Goal: Check status: Check status

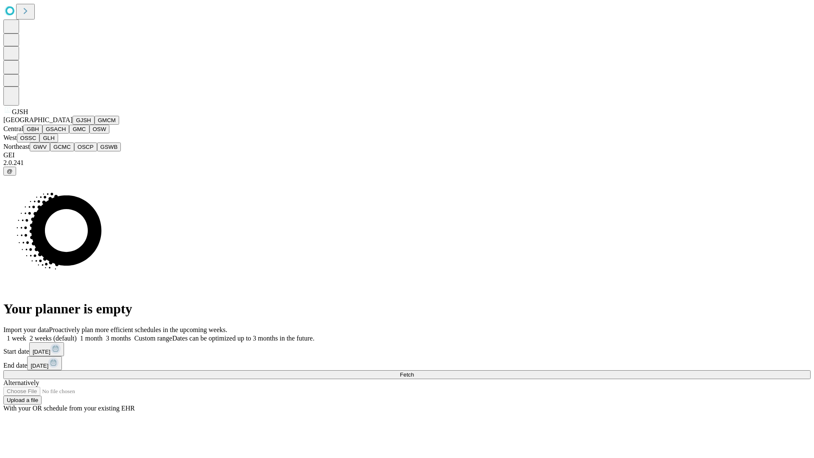
click at [73, 125] on button "GJSH" at bounding box center [84, 120] width 22 height 9
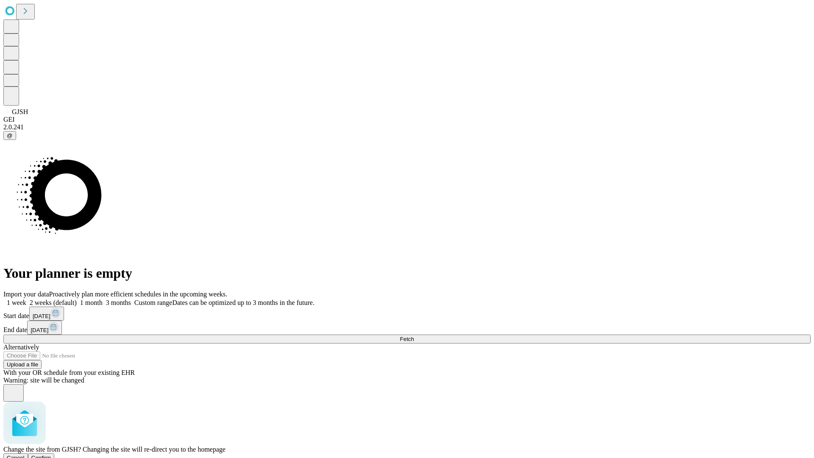
click at [51, 455] on span "Confirm" at bounding box center [41, 458] width 20 height 6
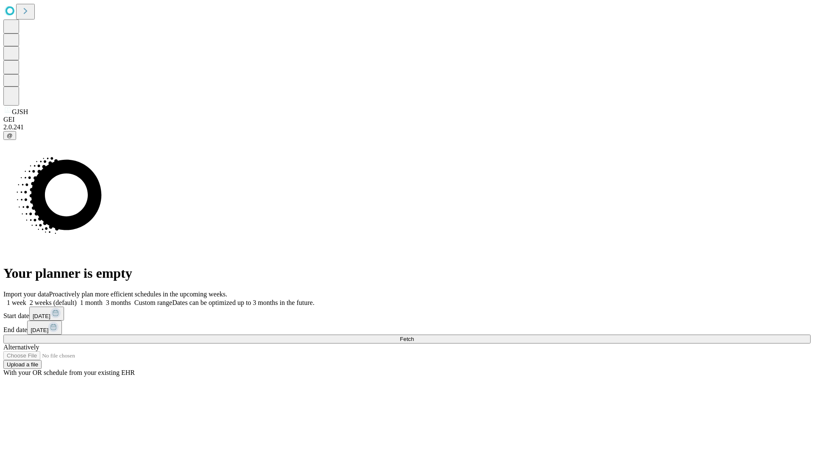
click at [26, 299] on label "1 week" at bounding box center [14, 302] width 23 height 7
click at [414, 336] on span "Fetch" at bounding box center [407, 339] width 14 height 6
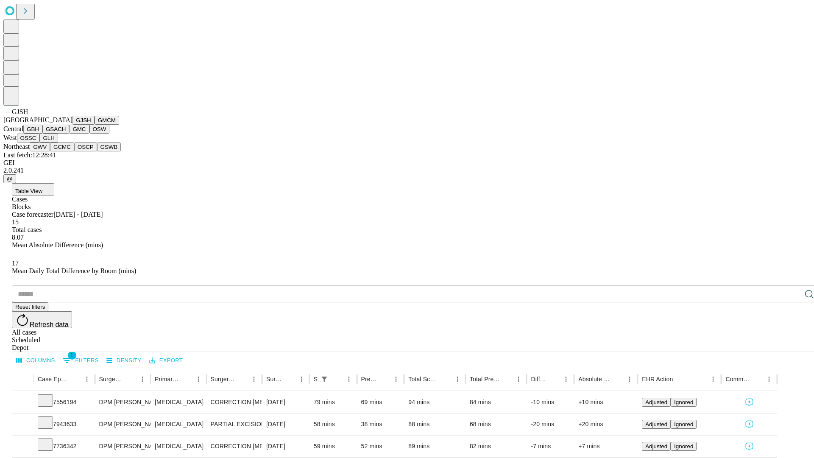
click at [95, 125] on button "GMCM" at bounding box center [107, 120] width 25 height 9
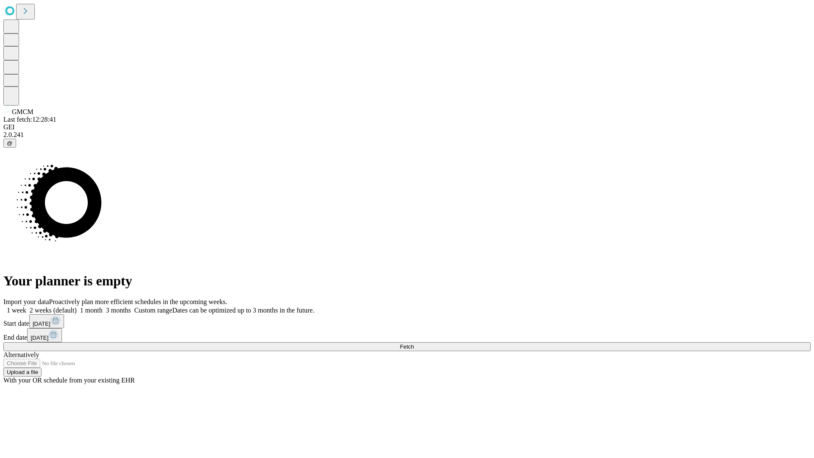
click at [26, 307] on label "1 week" at bounding box center [14, 310] width 23 height 7
click at [414, 344] on span "Fetch" at bounding box center [407, 347] width 14 height 6
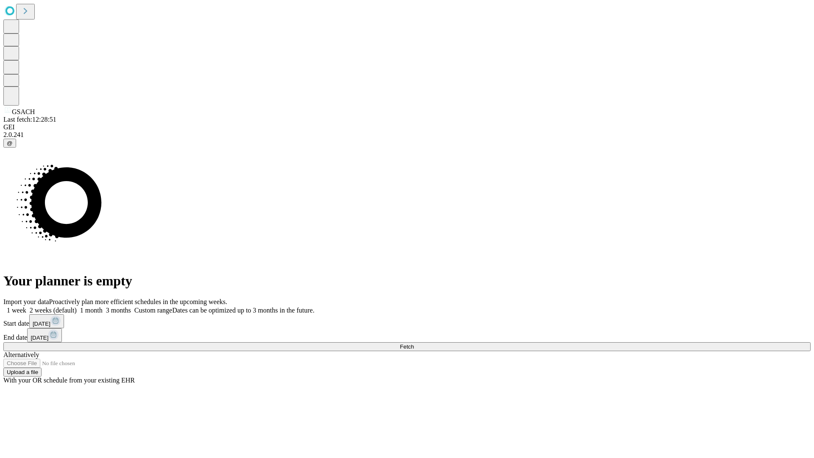
click at [414, 344] on span "Fetch" at bounding box center [407, 347] width 14 height 6
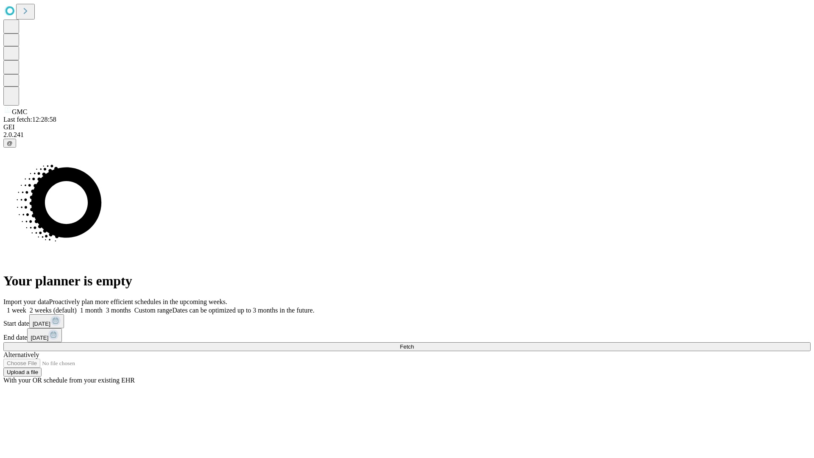
click at [26, 307] on label "1 week" at bounding box center [14, 310] width 23 height 7
click at [414, 344] on span "Fetch" at bounding box center [407, 347] width 14 height 6
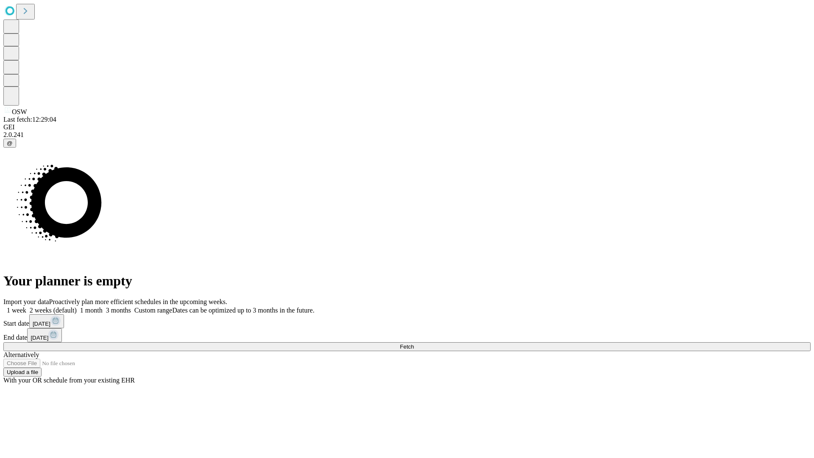
click at [26, 307] on label "1 week" at bounding box center [14, 310] width 23 height 7
click at [414, 344] on span "Fetch" at bounding box center [407, 347] width 14 height 6
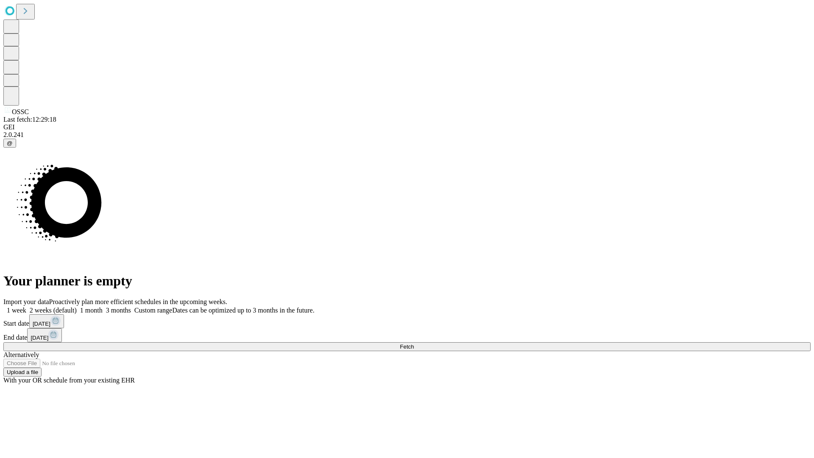
click at [26, 307] on label "1 week" at bounding box center [14, 310] width 23 height 7
click at [414, 344] on span "Fetch" at bounding box center [407, 347] width 14 height 6
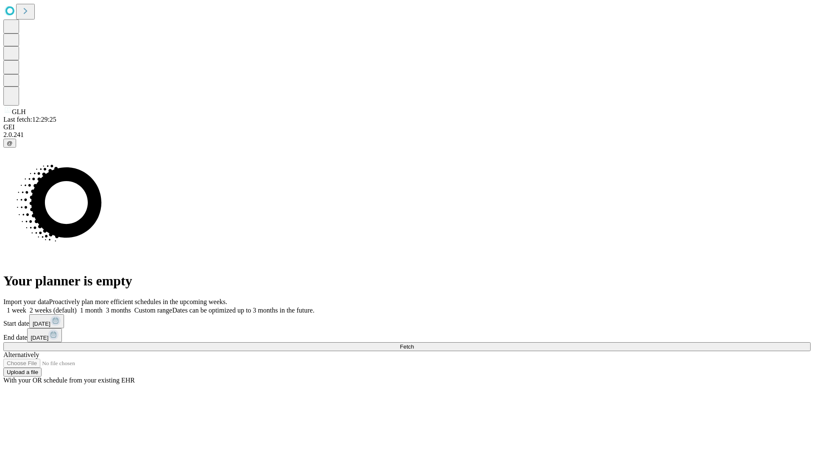
click at [414, 344] on span "Fetch" at bounding box center [407, 347] width 14 height 6
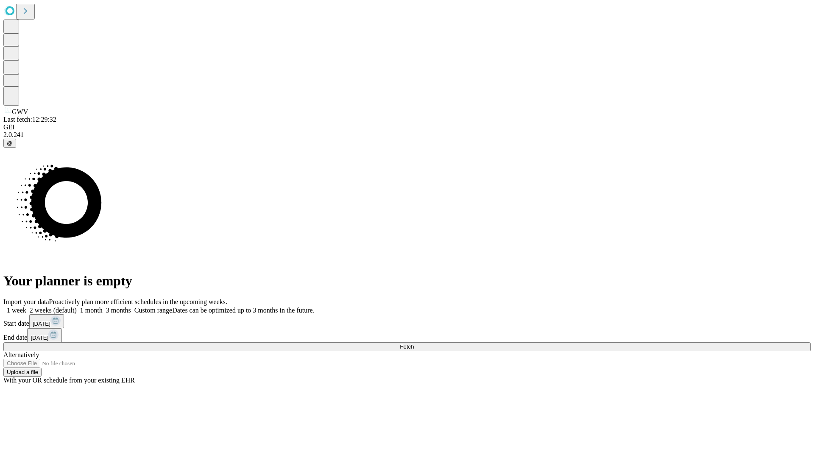
click at [26, 307] on label "1 week" at bounding box center [14, 310] width 23 height 7
click at [414, 344] on span "Fetch" at bounding box center [407, 347] width 14 height 6
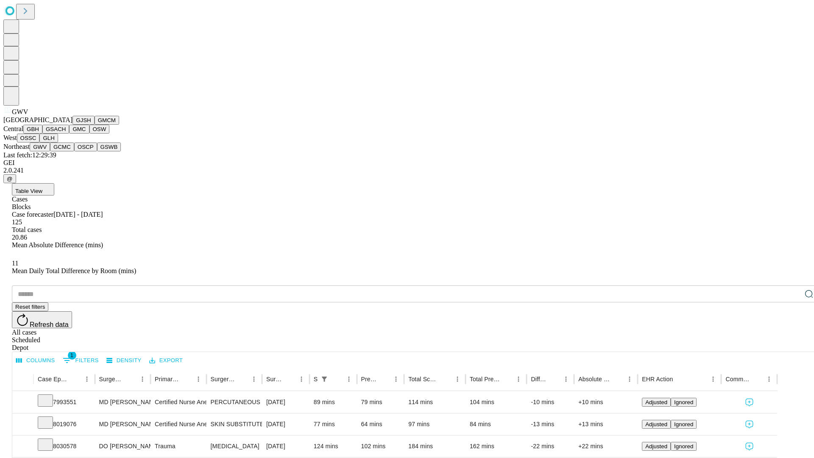
click at [66, 151] on button "GCMC" at bounding box center [62, 147] width 24 height 9
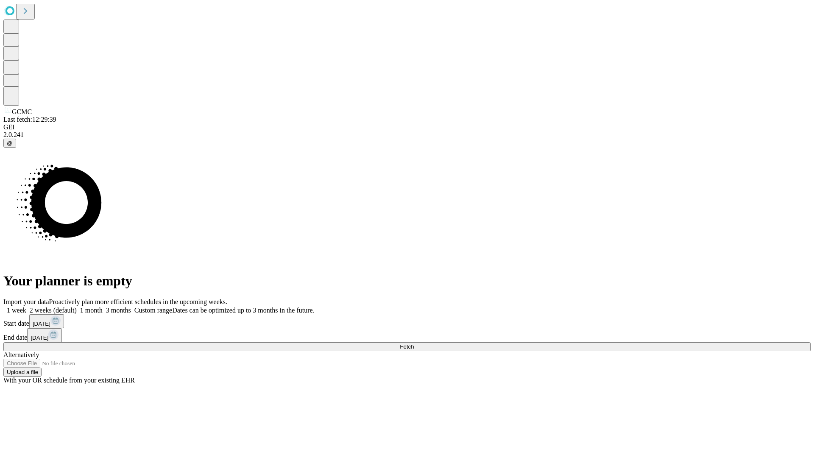
click at [414, 344] on span "Fetch" at bounding box center [407, 347] width 14 height 6
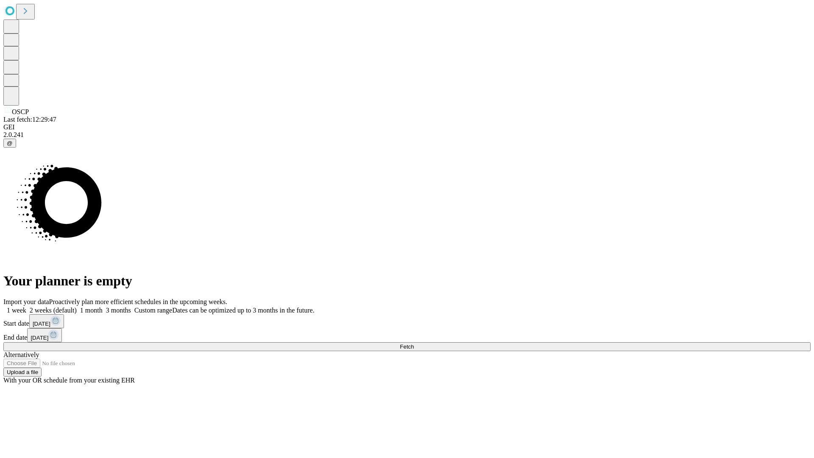
click at [414, 344] on span "Fetch" at bounding box center [407, 347] width 14 height 6
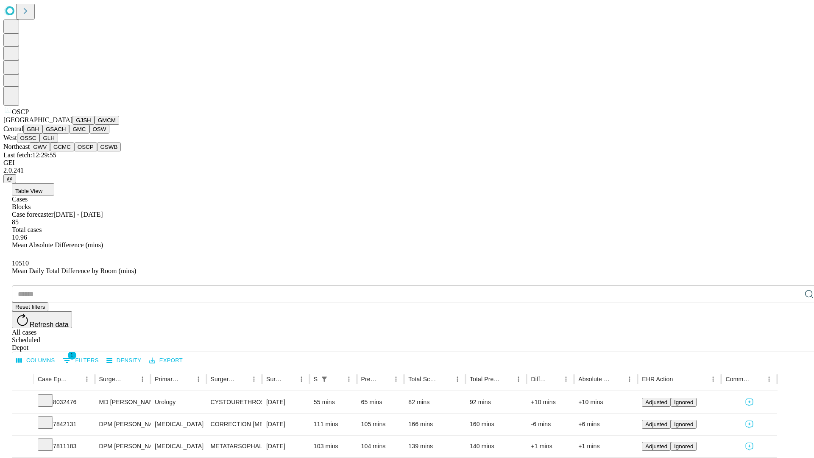
click at [97, 151] on button "GSWB" at bounding box center [109, 147] width 24 height 9
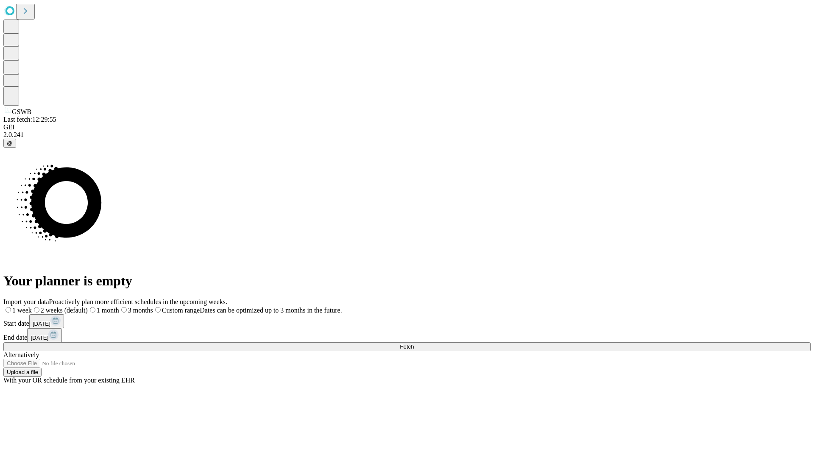
click at [32, 307] on label "1 week" at bounding box center [17, 310] width 28 height 7
click at [414, 344] on span "Fetch" at bounding box center [407, 347] width 14 height 6
